Goal: Use online tool/utility

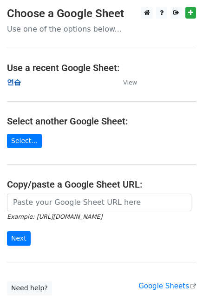
click at [11, 81] on strong "연습" at bounding box center [14, 82] width 14 height 8
